Goal: Information Seeking & Learning: Compare options

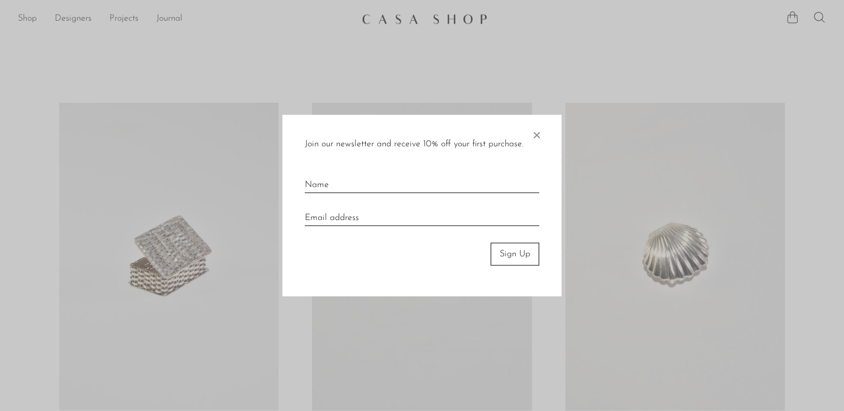
click at [489, 96] on div at bounding box center [422, 205] width 844 height 411
click at [538, 126] on span "×" at bounding box center [536, 133] width 11 height 36
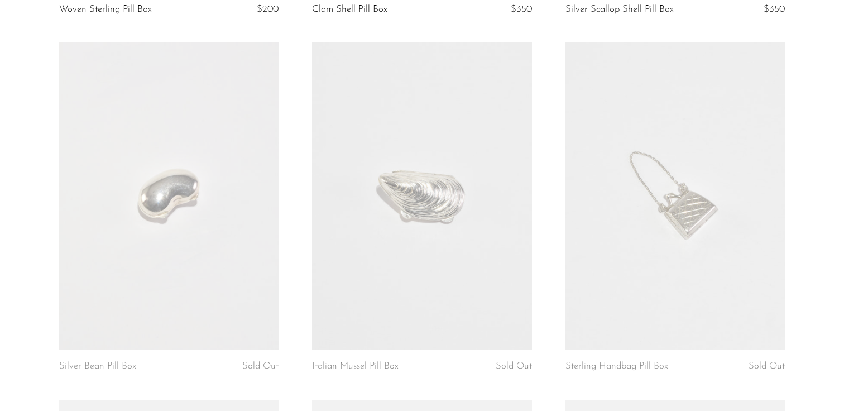
scroll to position [441, 0]
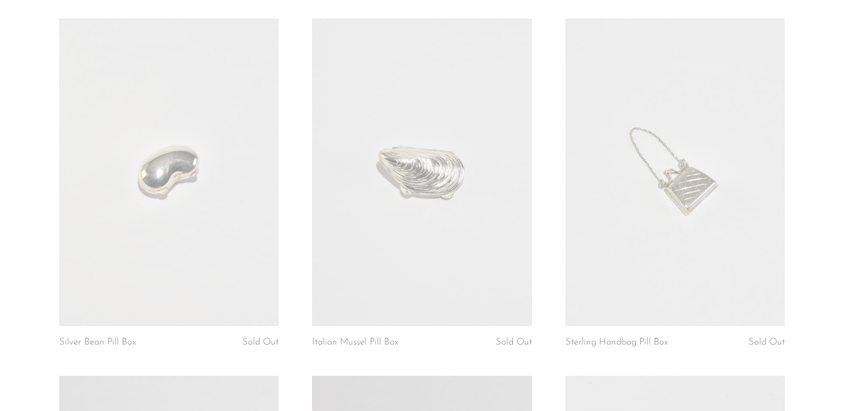
click at [232, 93] on link at bounding box center [169, 172] width 220 height 308
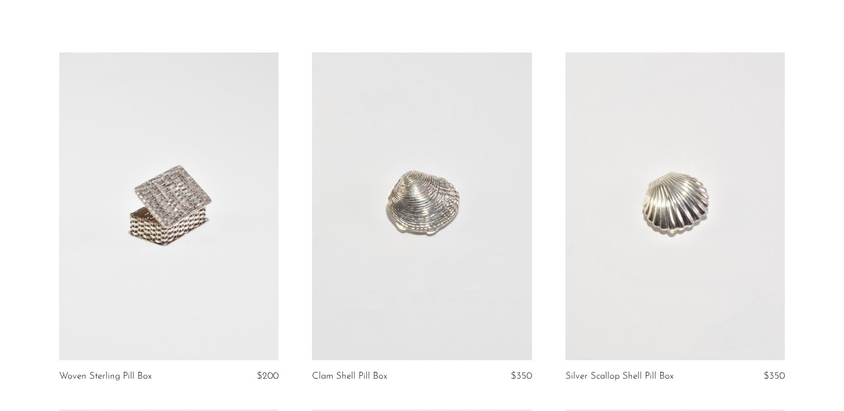
scroll to position [0, 0]
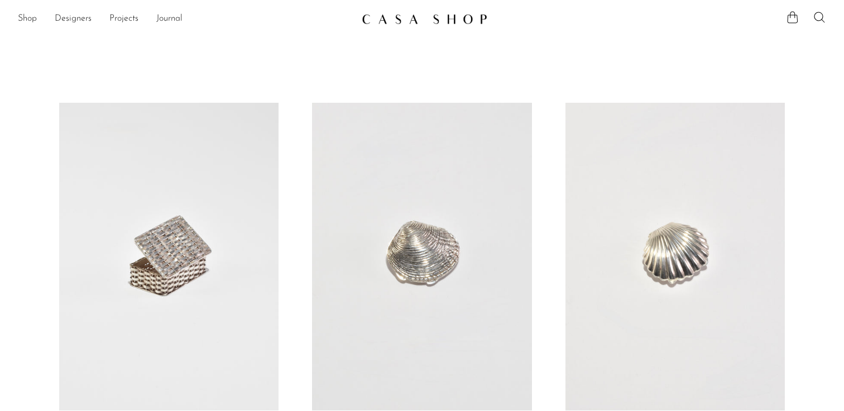
click at [428, 12] on link at bounding box center [422, 19] width 121 height 20
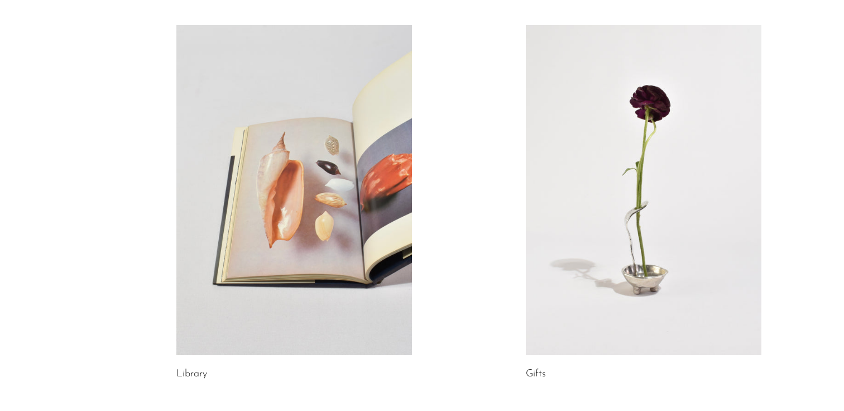
scroll to position [438, 0]
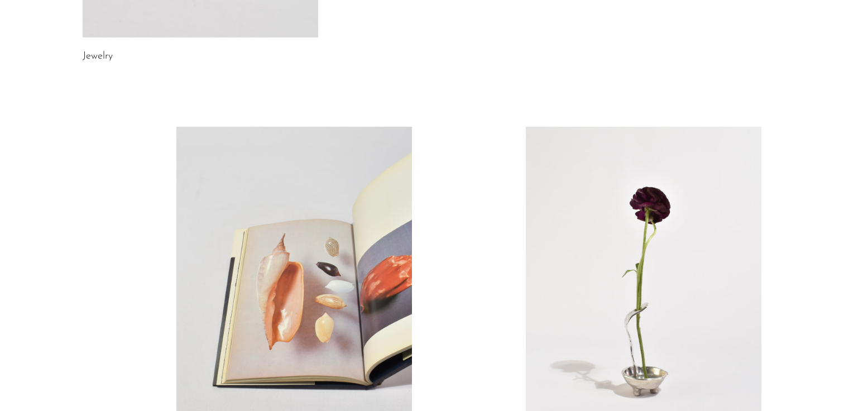
click at [614, 269] on link at bounding box center [644, 292] width 236 height 330
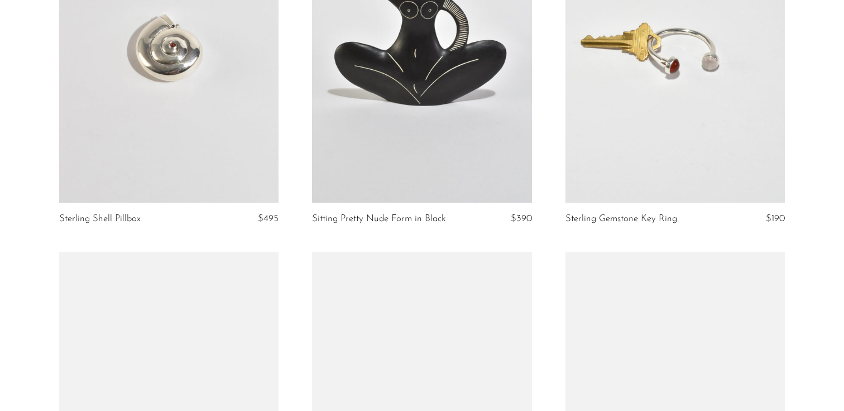
scroll to position [2274, 0]
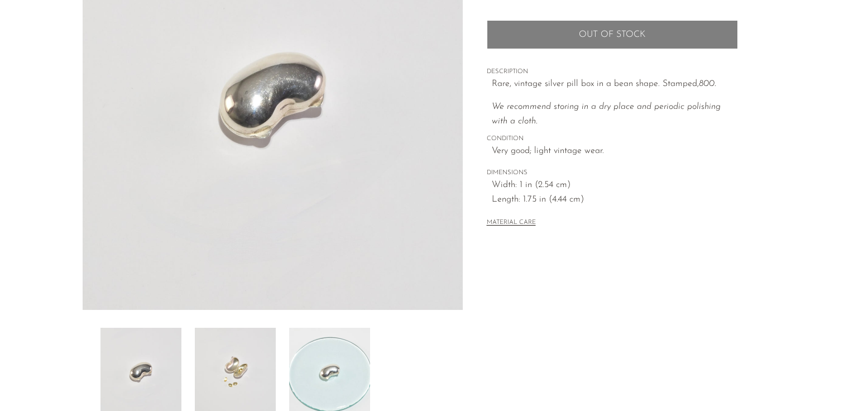
scroll to position [249, 0]
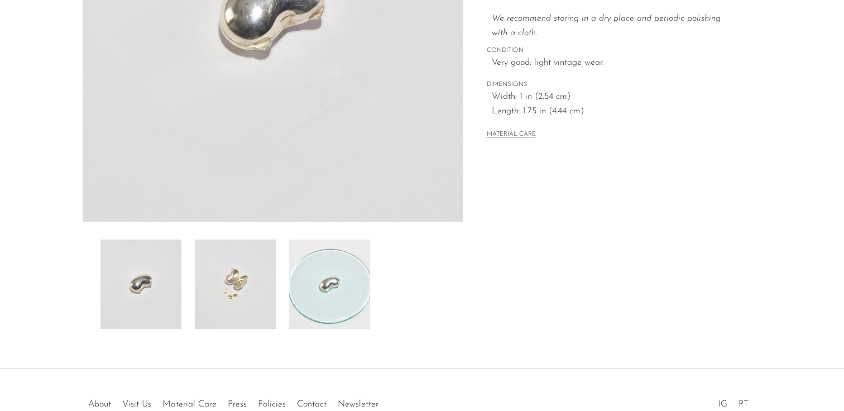
click at [312, 274] on img at bounding box center [329, 284] width 81 height 89
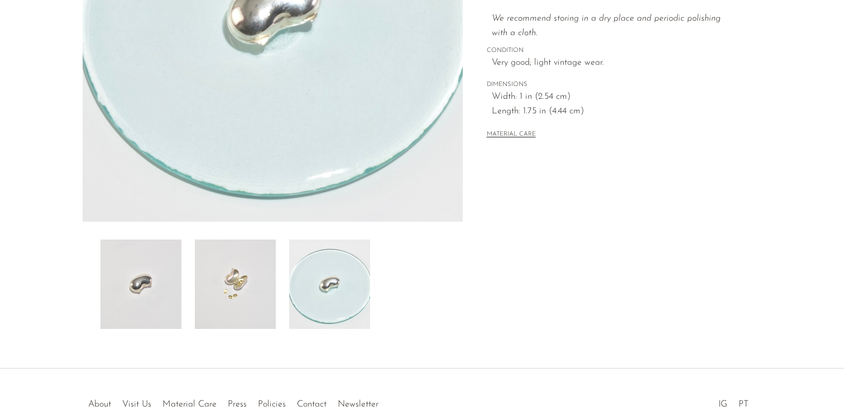
click at [247, 293] on img at bounding box center [235, 284] width 81 height 89
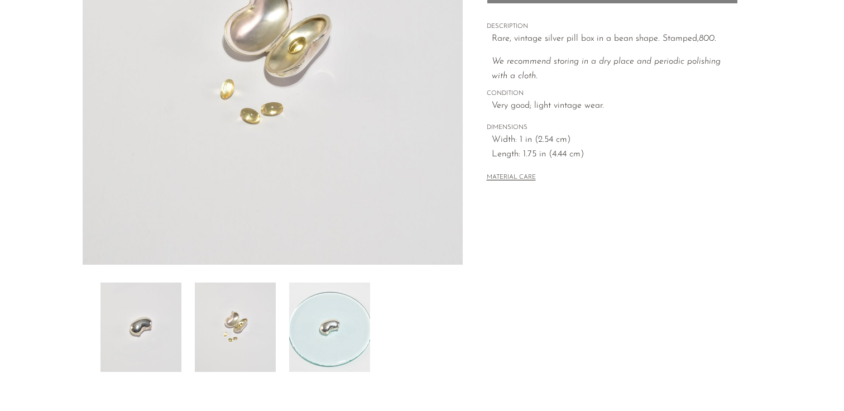
scroll to position [147, 0]
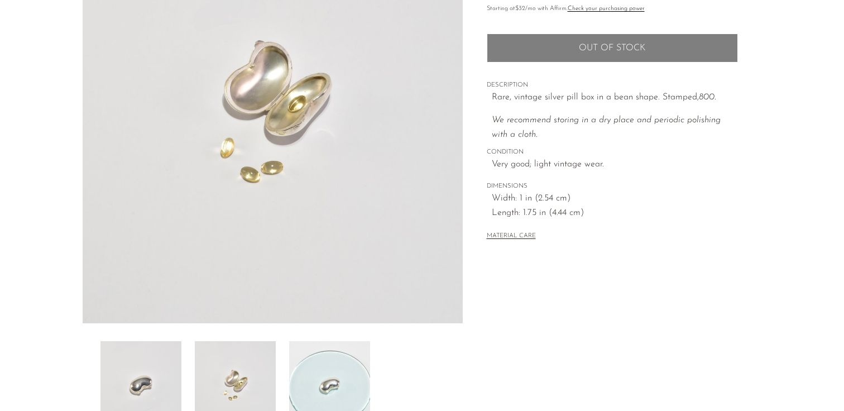
click at [319, 352] on img at bounding box center [329, 385] width 81 height 89
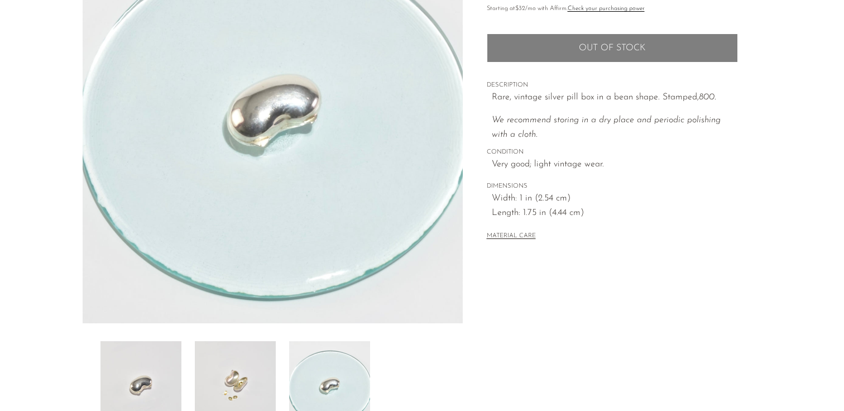
click at [276, 371] on div at bounding box center [273, 385] width 345 height 89
click at [212, 379] on img at bounding box center [235, 385] width 81 height 89
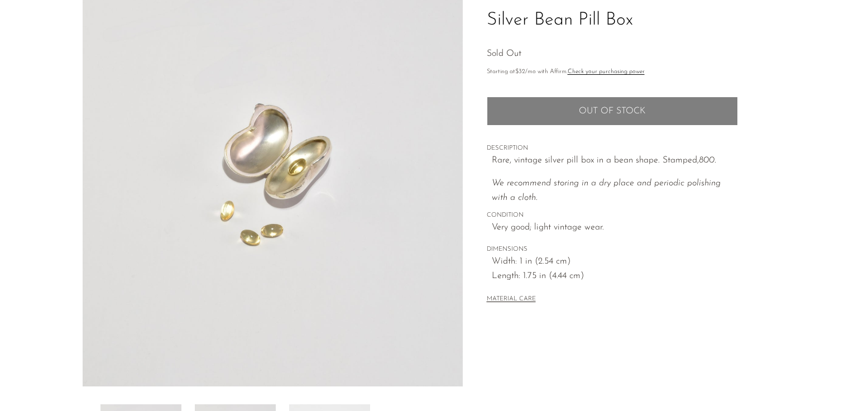
scroll to position [0, 0]
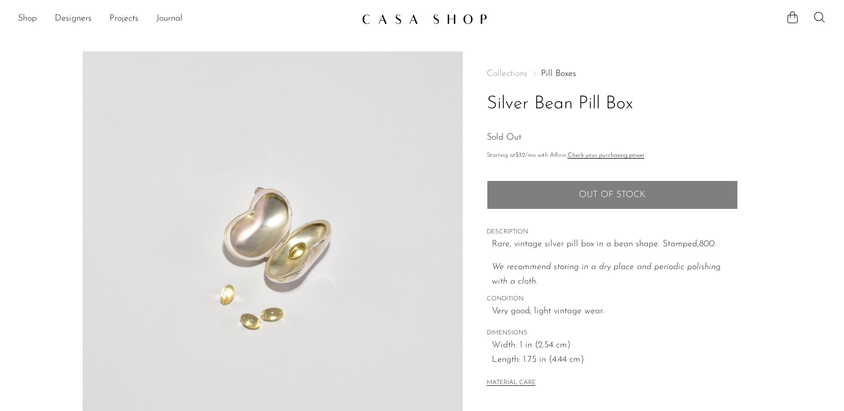
click at [558, 68] on div "Collections Pill Boxes Silver Bean Pill Box Sold Out Starting at $32 /mo with A…" at bounding box center [612, 229] width 251 height 356
click at [558, 74] on link "Pill Boxes" at bounding box center [558, 73] width 35 height 9
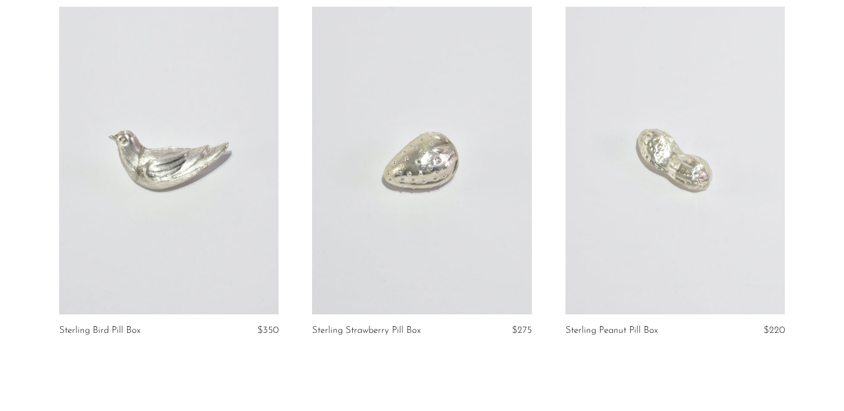
scroll to position [1169, 0]
click at [178, 217] on link at bounding box center [169, 159] width 220 height 308
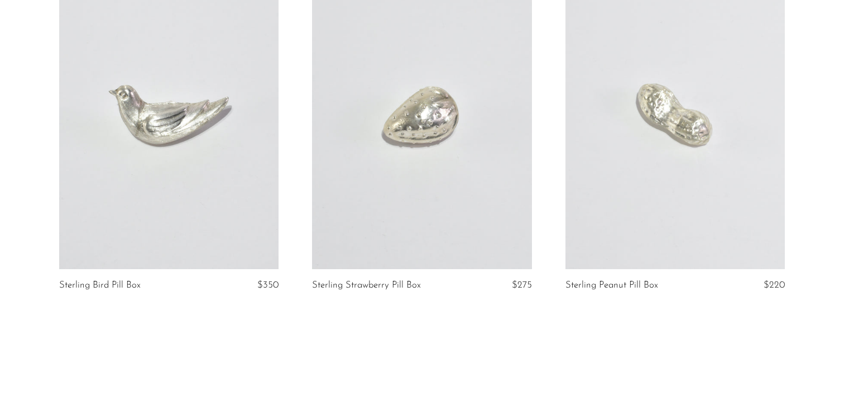
scroll to position [1217, 0]
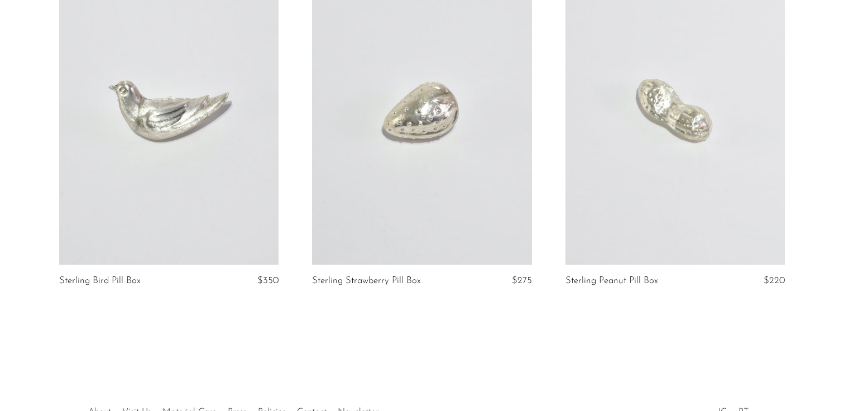
click at [653, 154] on link at bounding box center [676, 111] width 220 height 308
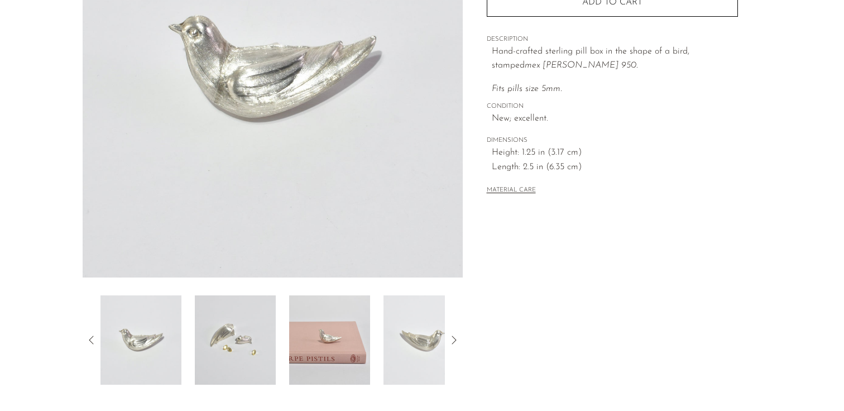
scroll to position [202, 0]
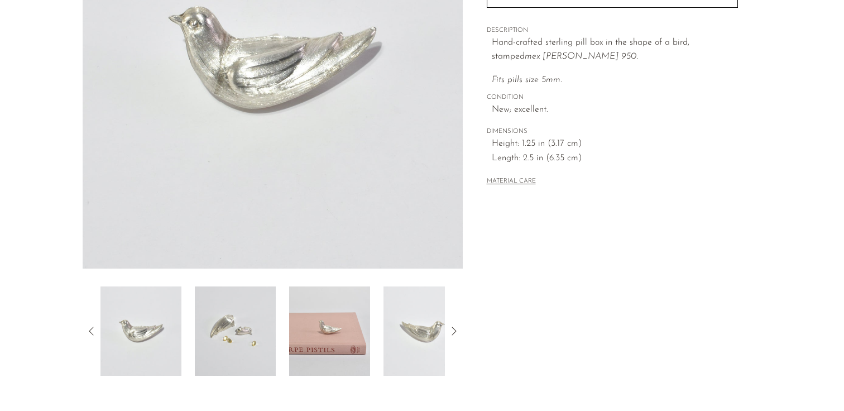
click at [384, 324] on img at bounding box center [424, 331] width 81 height 89
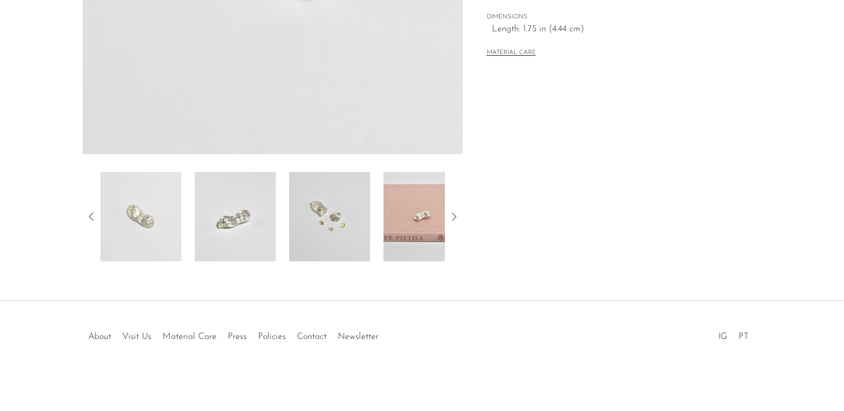
scroll to position [83, 0]
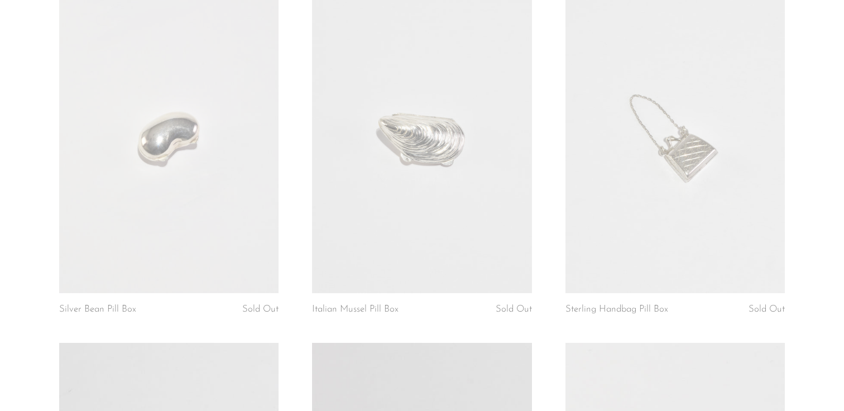
scroll to position [245, 0]
